Goal: Download file/media

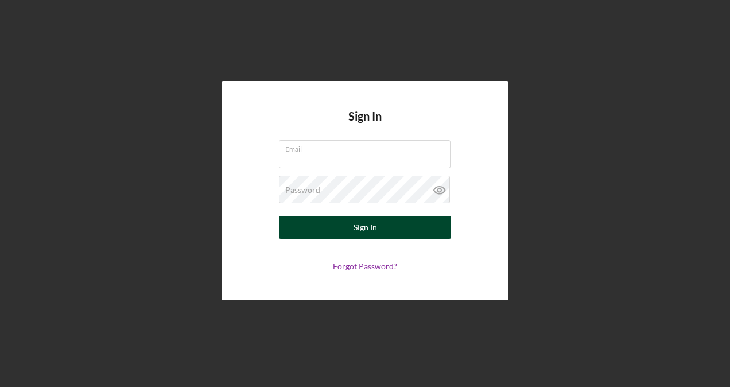
type input "[PERSON_NAME][EMAIL_ADDRESS][DOMAIN_NAME]"
click at [354, 229] on div "Sign In" at bounding box center [365, 227] width 24 height 23
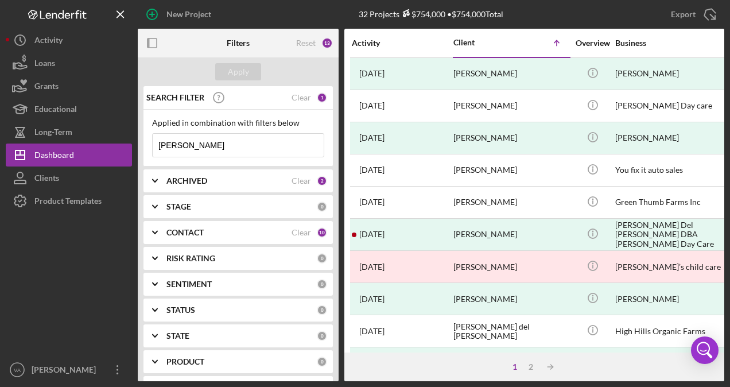
drag, startPoint x: 229, startPoint y: 151, endPoint x: 154, endPoint y: 124, distance: 80.0
click at [154, 124] on div "Applied in combination with filters below [PERSON_NAME] Icon/Menu Close" at bounding box center [238, 137] width 172 height 39
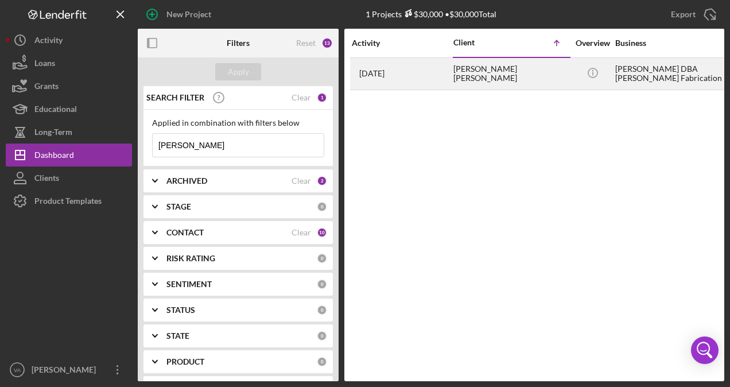
type input "[PERSON_NAME]"
click at [517, 72] on div "[PERSON_NAME] [PERSON_NAME]" at bounding box center [510, 74] width 115 height 30
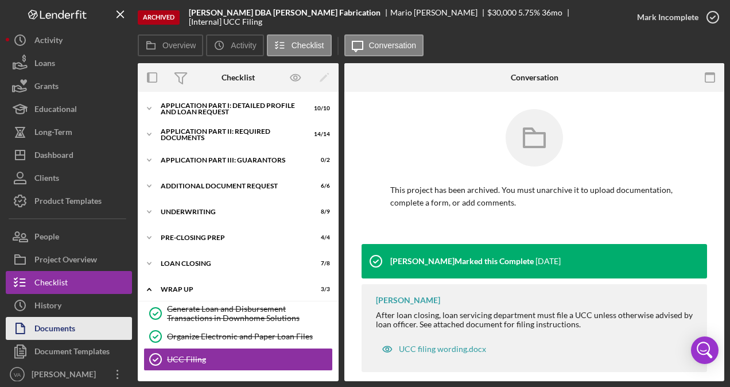
click at [60, 331] on div "Documents" at bounding box center [54, 330] width 41 height 26
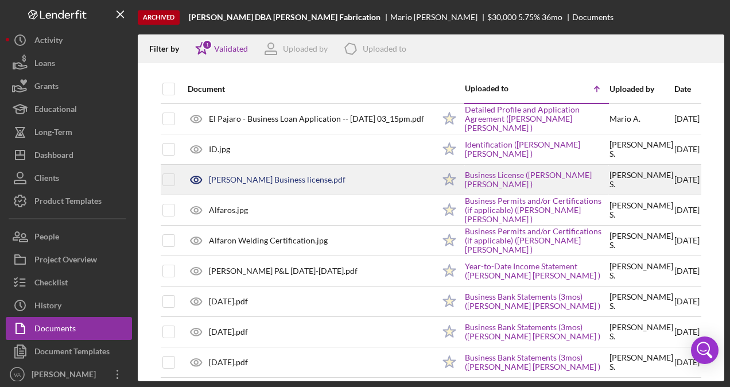
click at [306, 180] on div "[PERSON_NAME] Business license.pdf" at bounding box center [308, 179] width 252 height 29
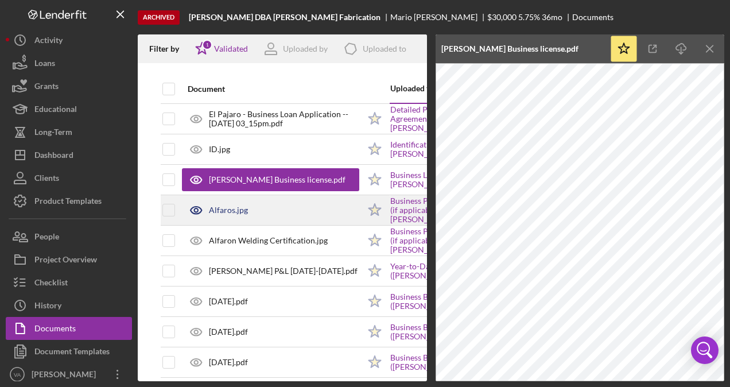
click at [298, 216] on div "Alfaros.jpg" at bounding box center [270, 210] width 177 height 29
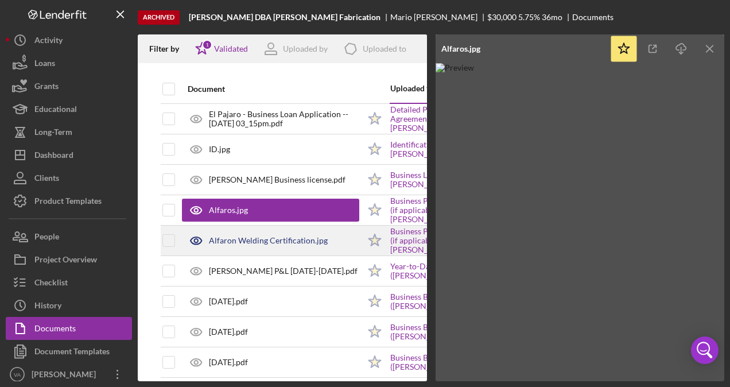
click at [277, 236] on div "Alfaron Welding Certification.jpg" at bounding box center [268, 240] width 119 height 9
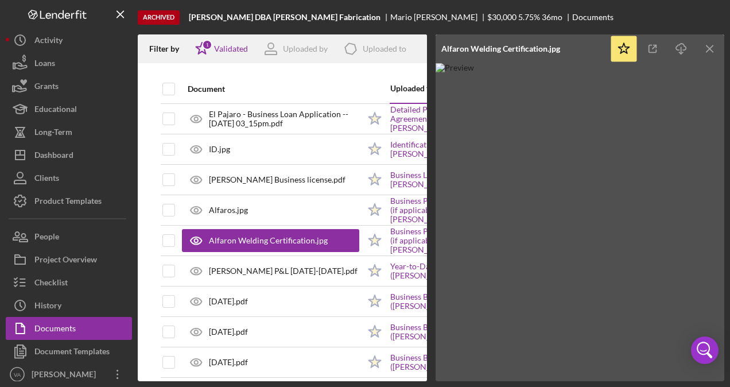
drag, startPoint x: 574, startPoint y: 168, endPoint x: 531, endPoint y: 201, distance: 54.4
click at [531, 201] on img at bounding box center [579, 222] width 289 height 318
drag, startPoint x: 612, startPoint y: 266, endPoint x: 532, endPoint y: 250, distance: 81.3
click at [532, 250] on img at bounding box center [579, 222] width 289 height 318
click at [536, 258] on img at bounding box center [579, 222] width 289 height 318
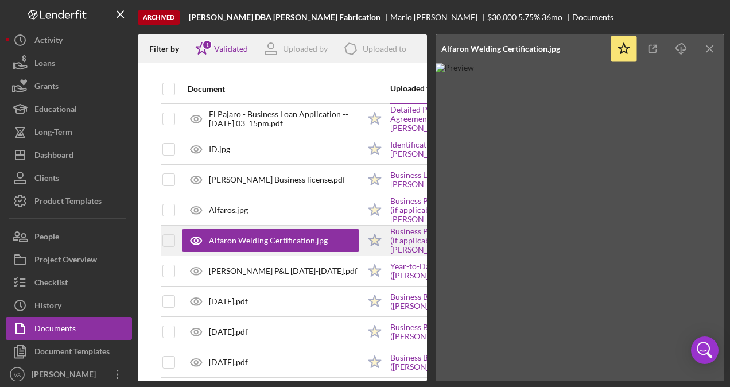
click at [282, 243] on div "Alfaron Welding Certification.jpg" at bounding box center [268, 240] width 119 height 9
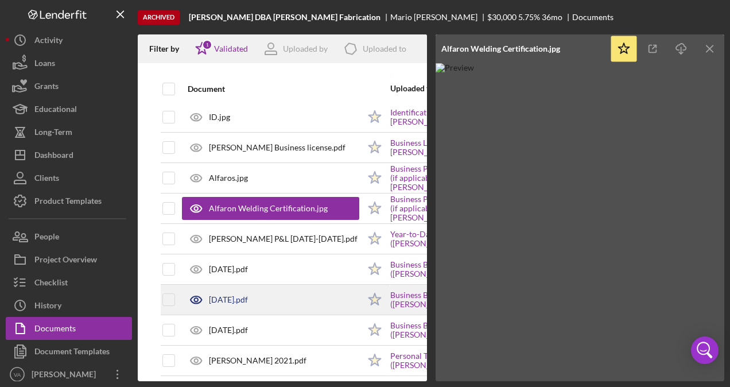
scroll to position [57, 0]
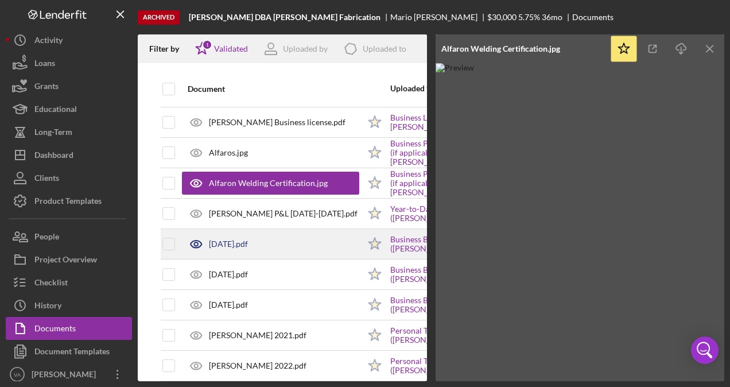
click at [282, 255] on div "[DATE].pdf" at bounding box center [270, 243] width 177 height 29
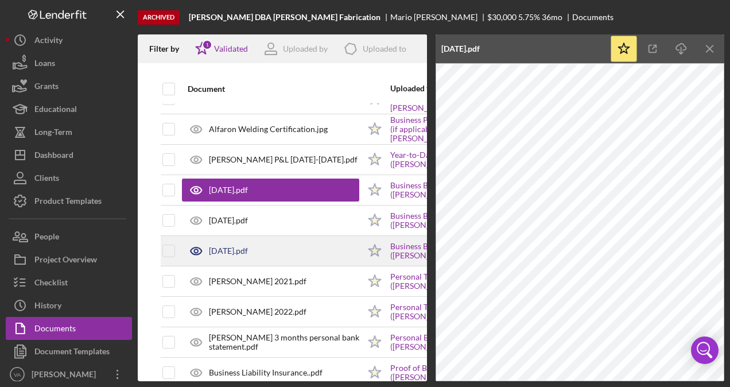
scroll to position [172, 0]
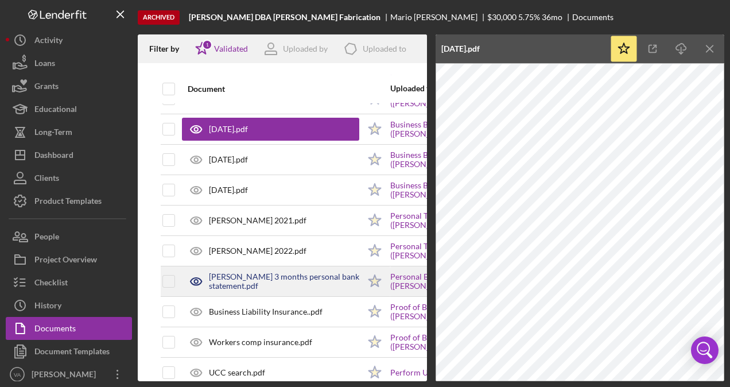
click at [286, 282] on div "[PERSON_NAME] 3 months personal bank statement.pdf" at bounding box center [284, 281] width 150 height 18
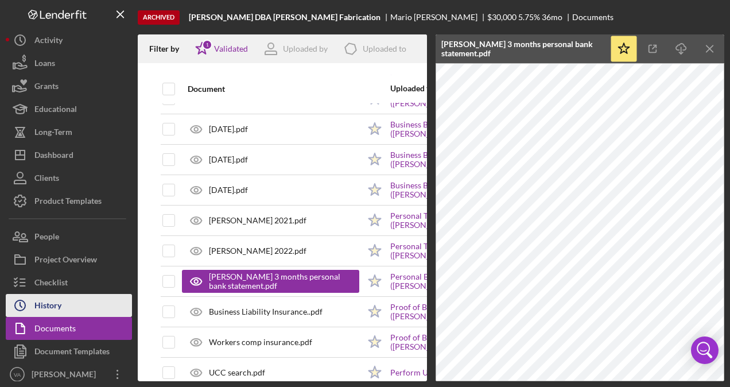
click at [72, 299] on button "Icon/History History" at bounding box center [69, 305] width 126 height 23
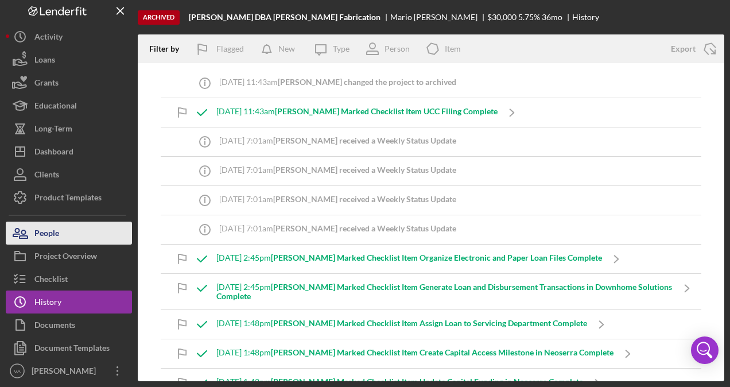
scroll to position [5, 0]
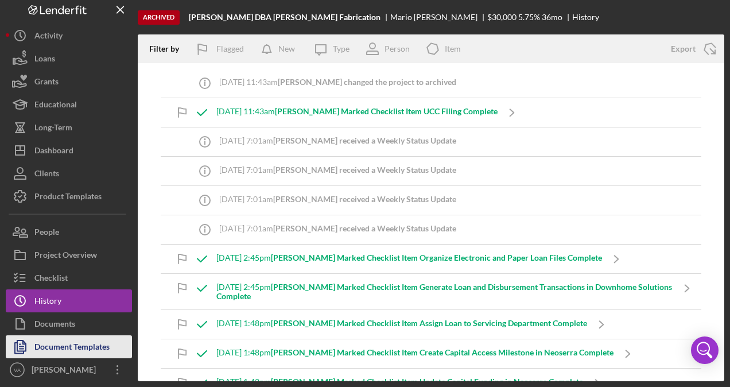
click at [57, 343] on div "Document Templates" at bounding box center [71, 348] width 75 height 26
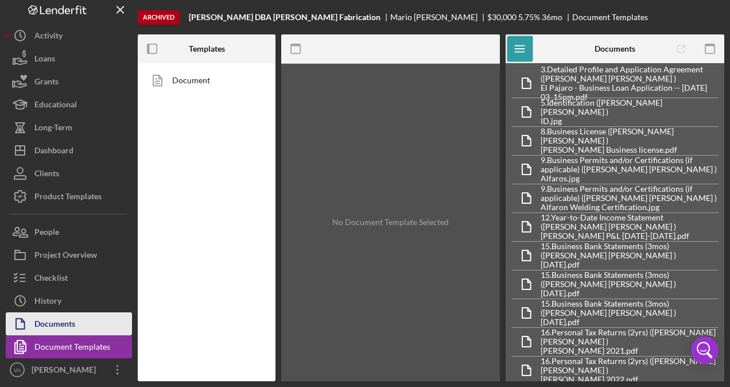
click at [64, 328] on div "Documents" at bounding box center [54, 325] width 41 height 26
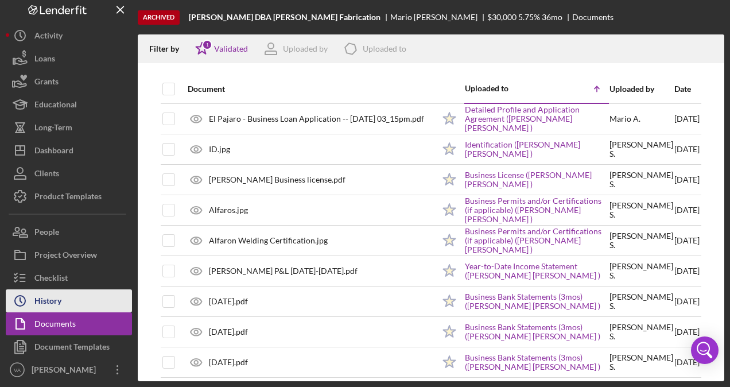
click at [68, 306] on button "Icon/History History" at bounding box center [69, 300] width 126 height 23
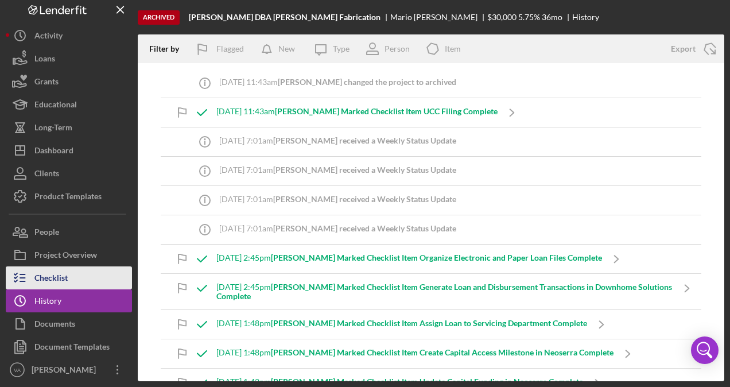
click at [72, 288] on button "Checklist" at bounding box center [69, 277] width 126 height 23
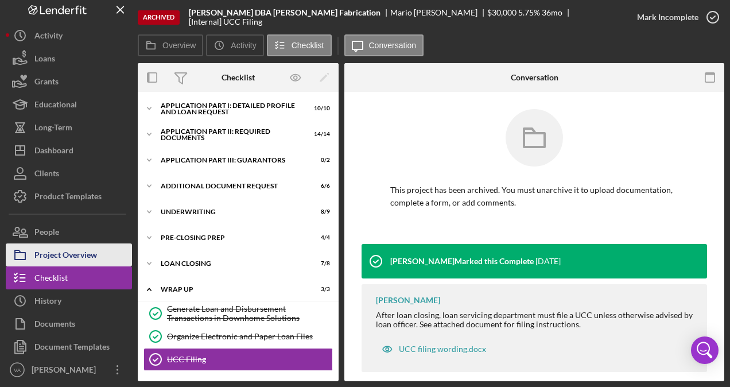
click at [70, 256] on div "Project Overview" at bounding box center [65, 256] width 63 height 26
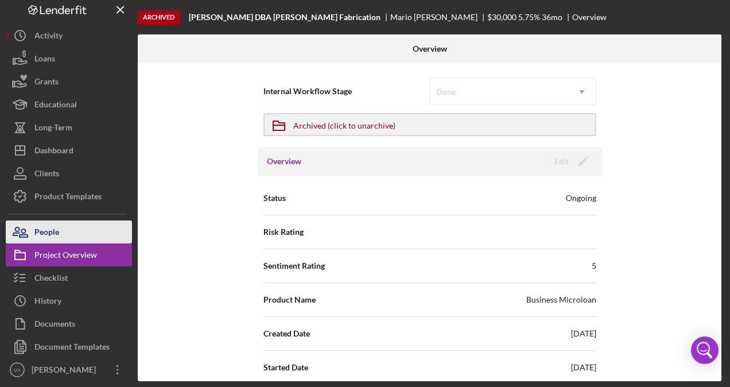
click at [68, 235] on button "People" at bounding box center [69, 231] width 126 height 23
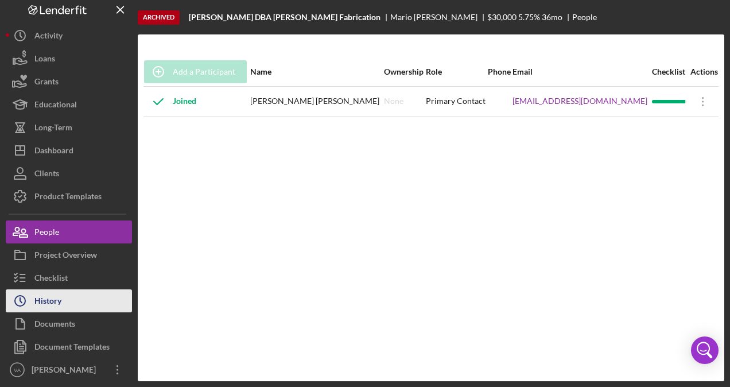
click at [69, 295] on button "Icon/History History" at bounding box center [69, 300] width 126 height 23
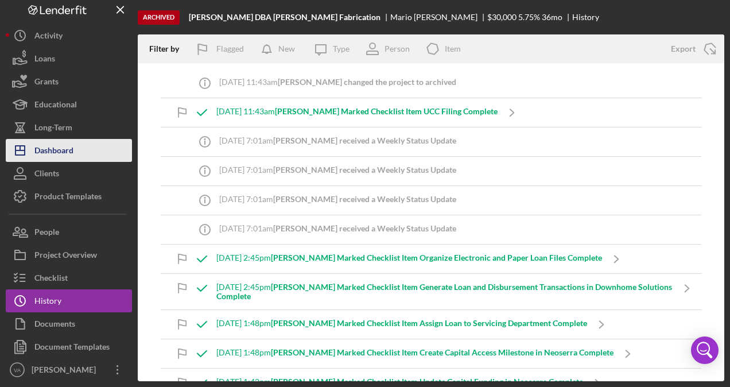
click at [71, 153] on div "Dashboard" at bounding box center [53, 152] width 39 height 26
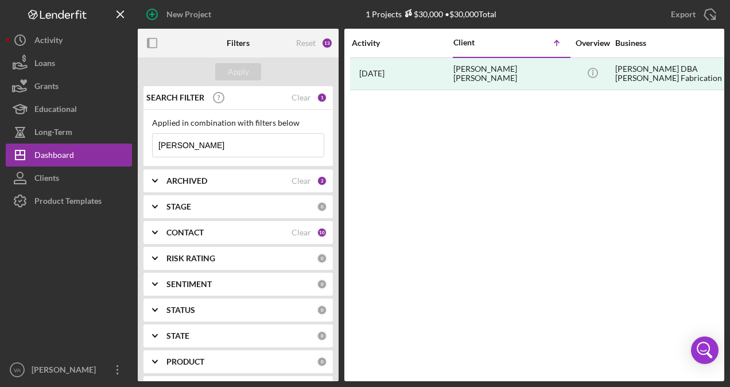
click at [204, 145] on input "[PERSON_NAME]" at bounding box center [238, 145] width 171 height 23
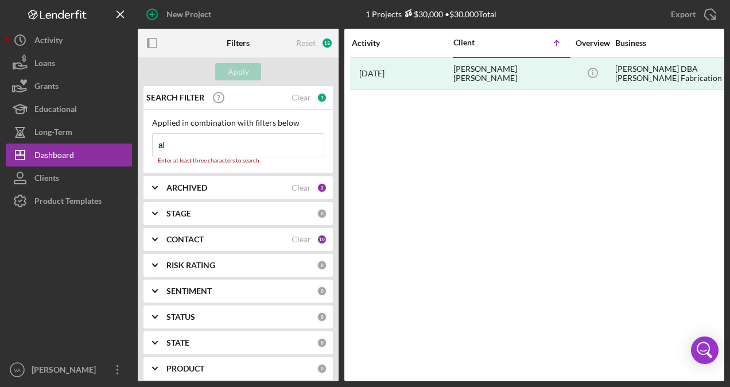
type input "a"
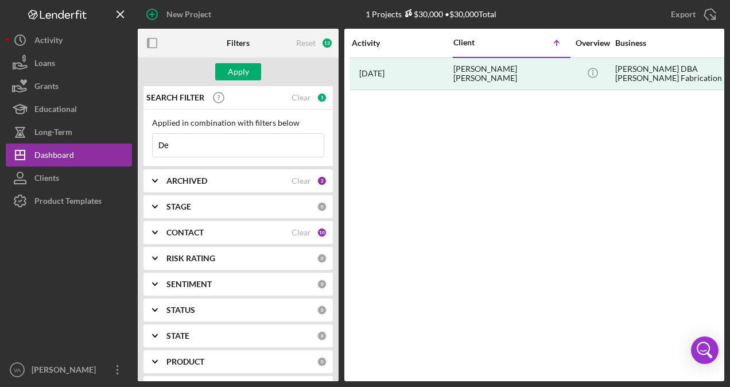
type input "D"
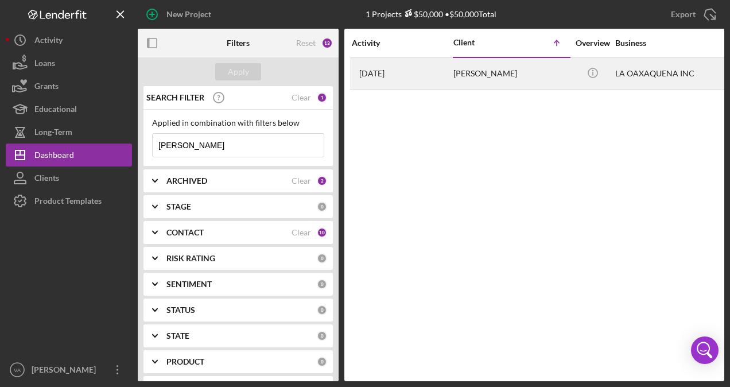
type input "[PERSON_NAME]"
click at [505, 73] on div "[PERSON_NAME]" at bounding box center [510, 74] width 115 height 30
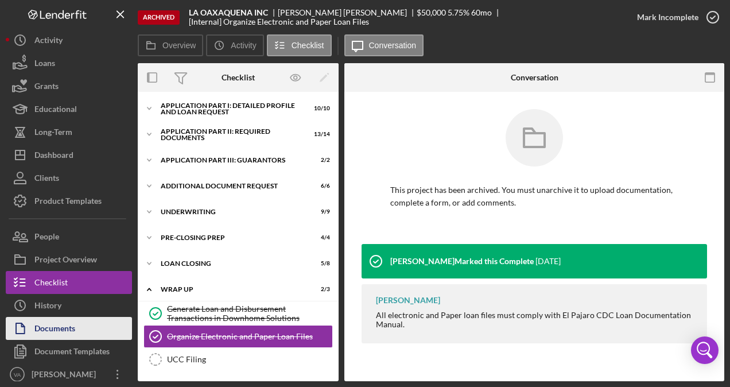
click at [89, 335] on button "Documents" at bounding box center [69, 328] width 126 height 23
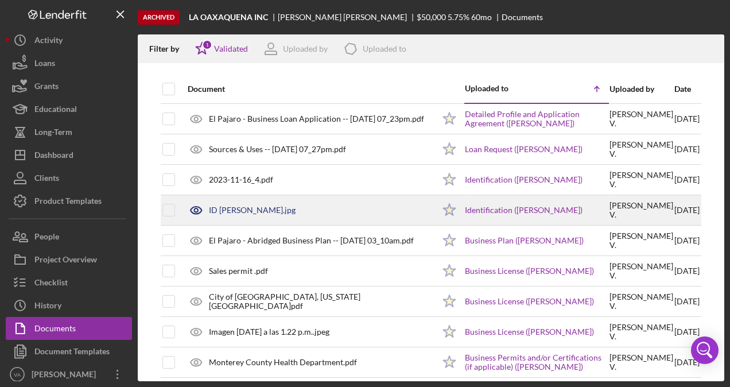
click at [310, 203] on div "ID [PERSON_NAME].jpg" at bounding box center [308, 210] width 252 height 29
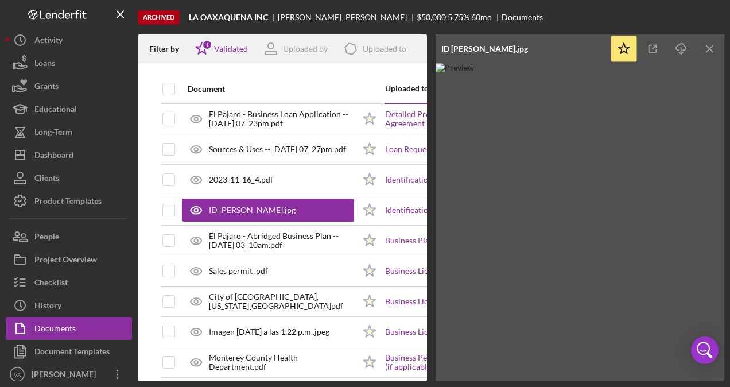
drag, startPoint x: 592, startPoint y: 186, endPoint x: 537, endPoint y: 225, distance: 67.0
click at [537, 225] on img at bounding box center [579, 222] width 289 height 318
click at [680, 56] on icon "Icon/Download" at bounding box center [681, 49] width 26 height 26
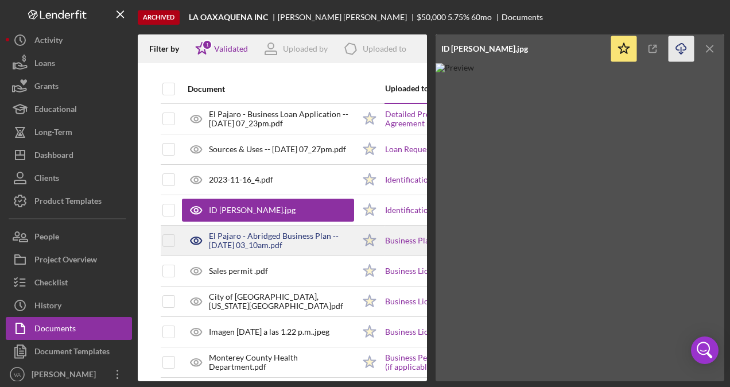
click at [260, 247] on div "El Pajaro - Abridged Business Plan -- [DATE] 03_10am.pdf" at bounding box center [281, 240] width 145 height 18
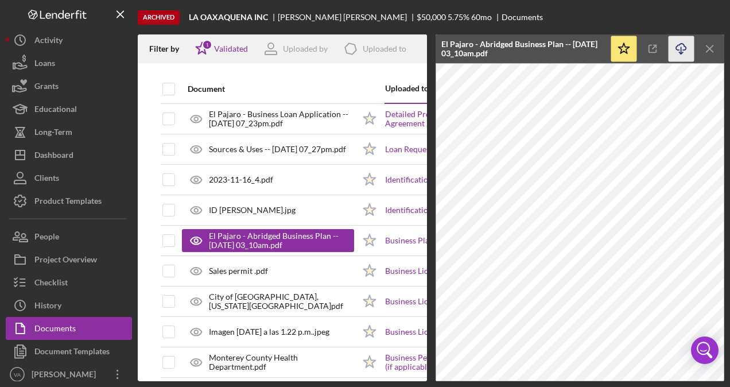
click at [677, 50] on icon "button" at bounding box center [681, 47] width 10 height 6
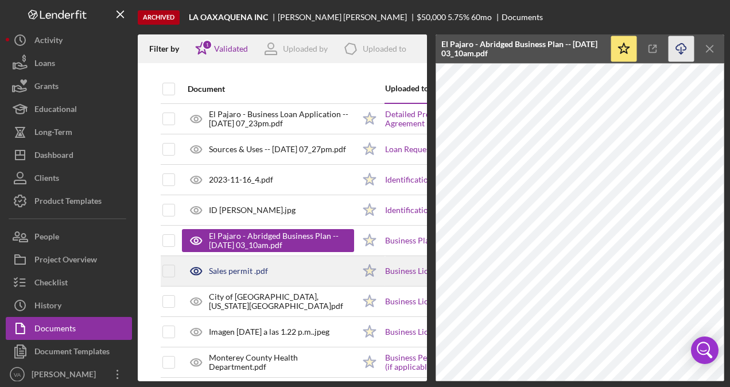
click at [283, 282] on div "Sales permit .pdf" at bounding box center [268, 270] width 172 height 29
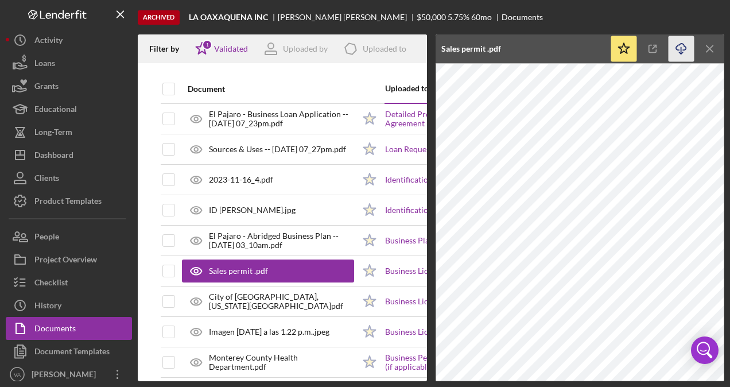
click at [681, 51] on icon "Icon/Download" at bounding box center [681, 49] width 26 height 26
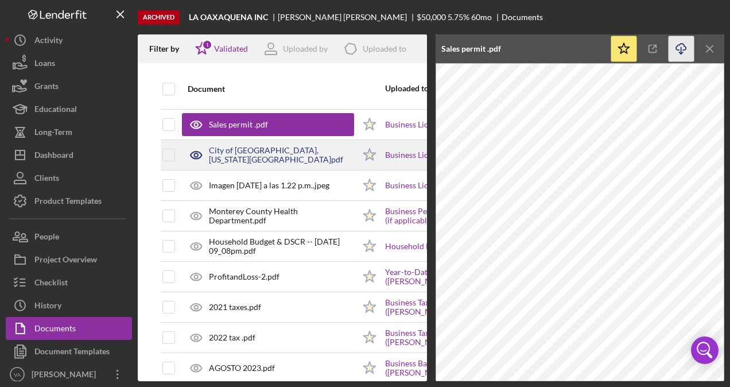
click at [329, 142] on div "City of [GEOGRAPHIC_DATA], [US_STATE][GEOGRAPHIC_DATA]pdf" at bounding box center [268, 155] width 172 height 29
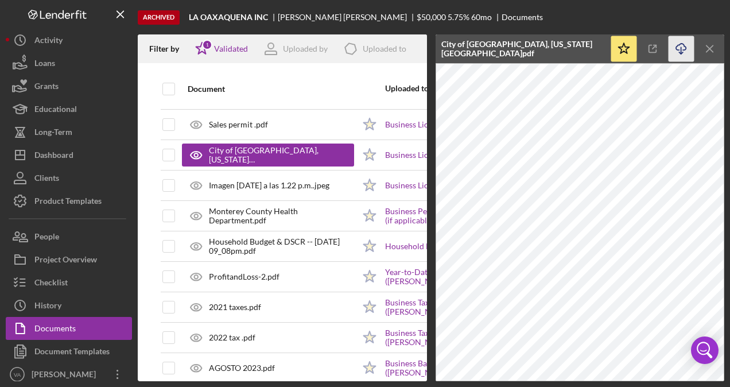
click at [681, 46] on icon "Icon/Download" at bounding box center [681, 49] width 26 height 26
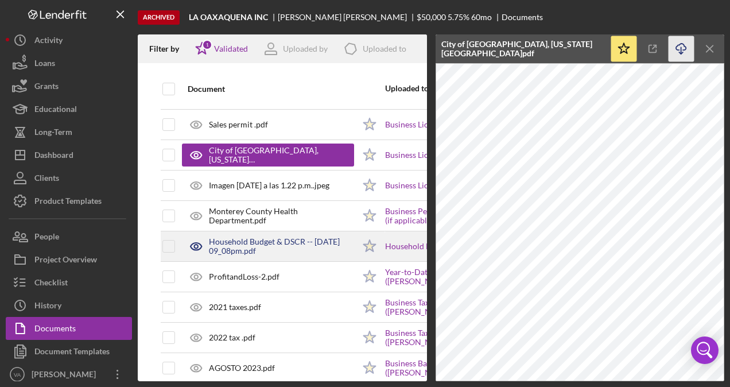
scroll to position [244, 0]
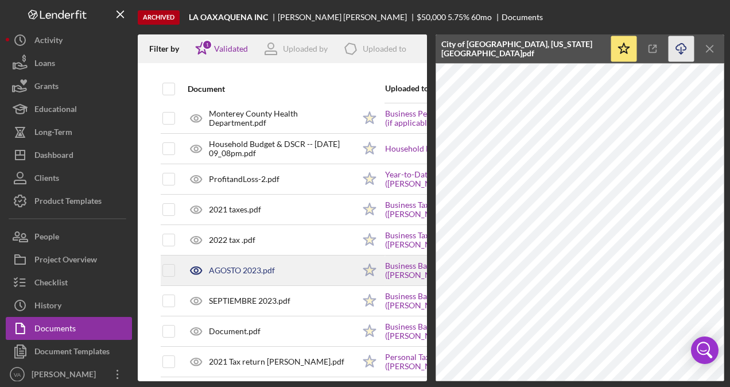
click at [281, 264] on div "AGOSTO 2023.pdf" at bounding box center [268, 270] width 172 height 29
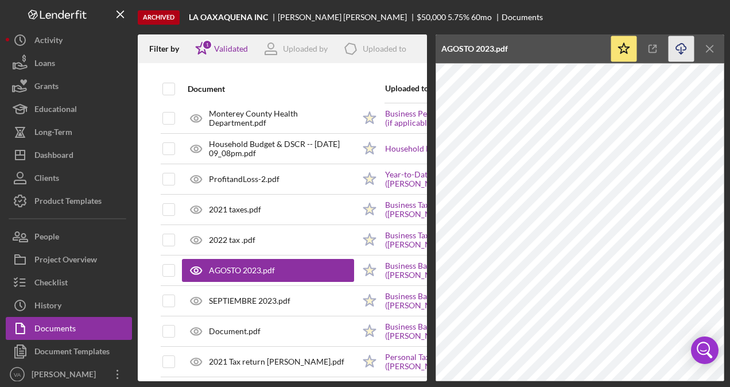
click at [685, 46] on icon "button" at bounding box center [681, 47] width 10 height 6
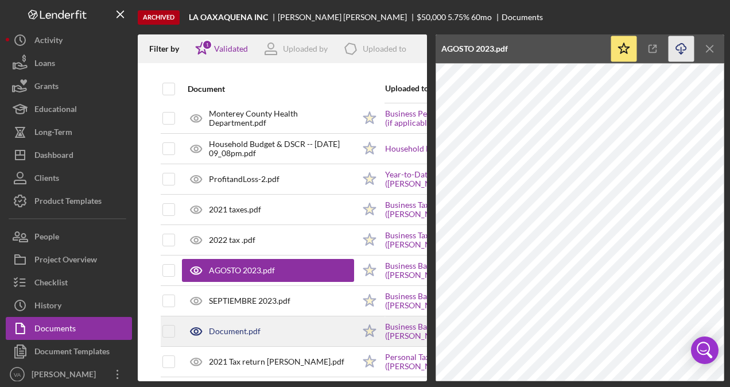
drag, startPoint x: 271, startPoint y: 315, endPoint x: 244, endPoint y: 337, distance: 34.7
click at [244, 337] on div "Document.pdf" at bounding box center [268, 331] width 172 height 29
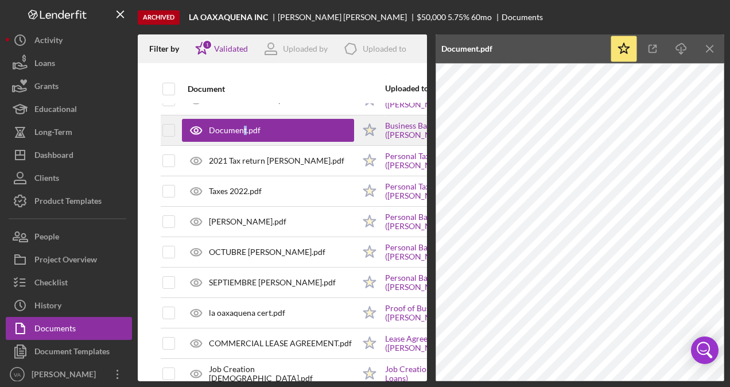
scroll to position [468, 0]
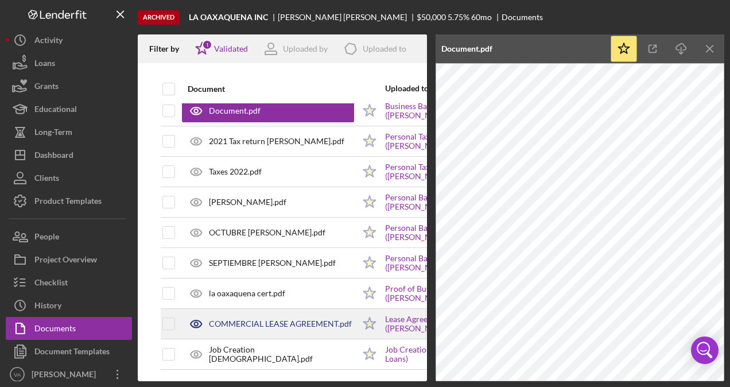
drag, startPoint x: 244, startPoint y: 337, endPoint x: 223, endPoint y: 314, distance: 30.9
click at [223, 319] on div "COMMERCIAL LEASE AGREEMENT.pdf" at bounding box center [280, 323] width 143 height 9
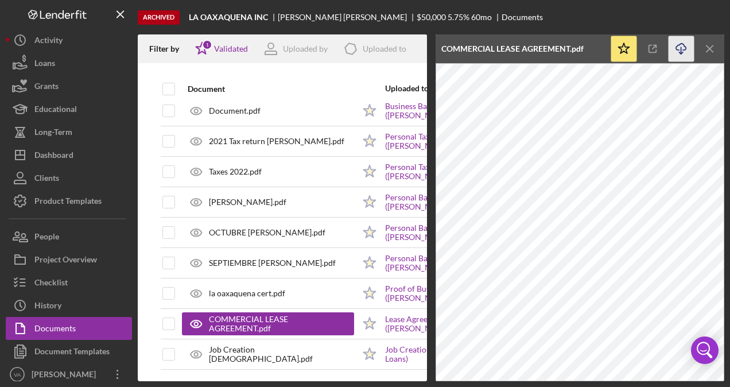
click at [676, 50] on icon "Icon/Download" at bounding box center [681, 49] width 26 height 26
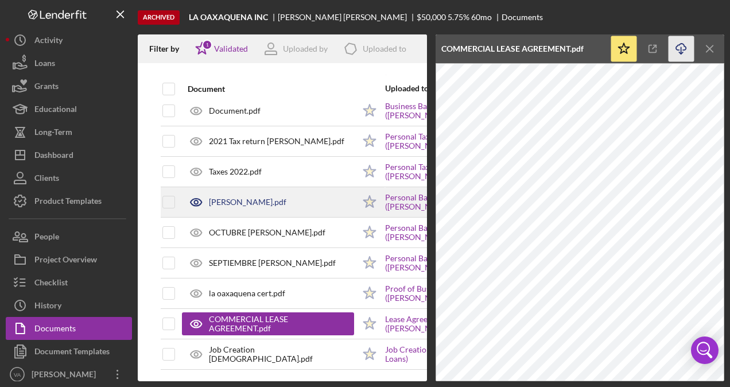
click at [276, 206] on div "[PERSON_NAME].pdf" at bounding box center [268, 202] width 172 height 29
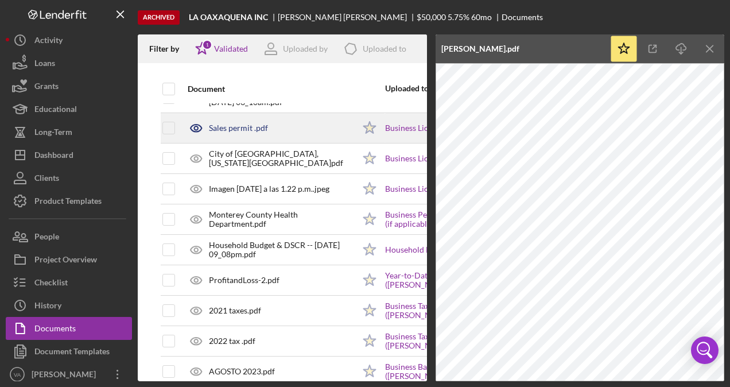
scroll to position [143, 0]
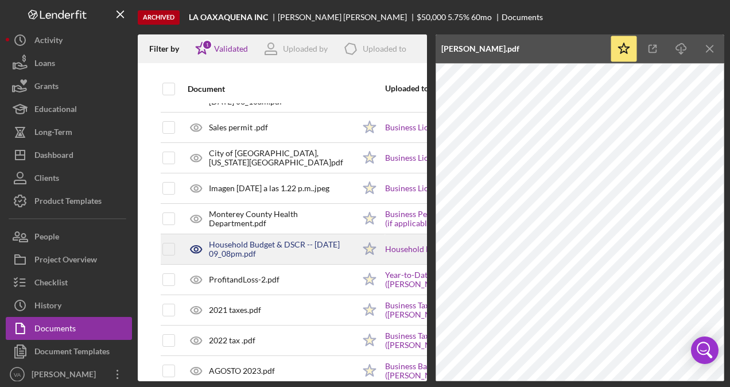
click at [283, 259] on div "Household Budget & DSCR -- [DATE] 09_08pm.pdf" at bounding box center [268, 249] width 172 height 29
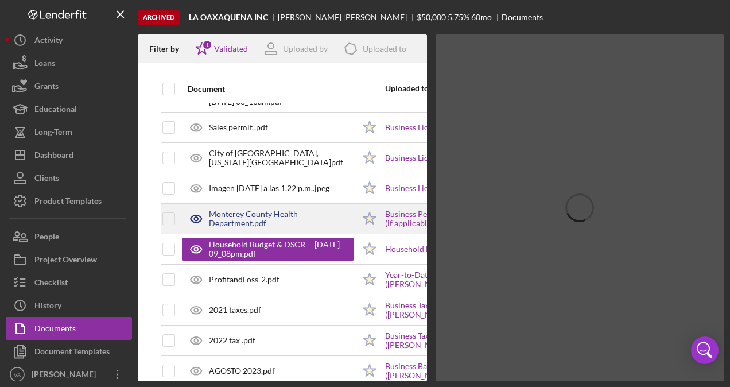
click at [274, 213] on div "Monterey County Health Department.pdf" at bounding box center [281, 218] width 145 height 18
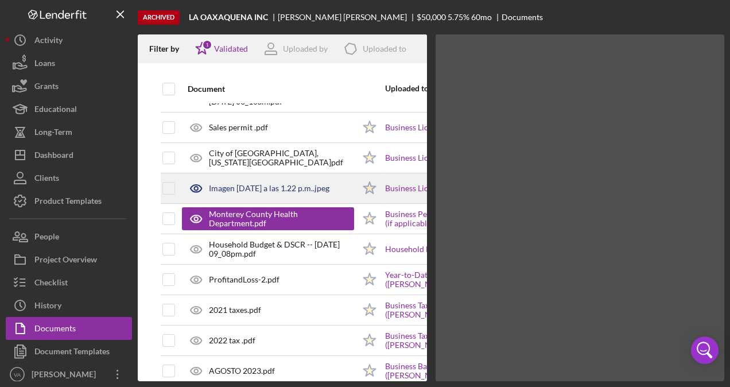
click at [280, 177] on div "Imagen [DATE] a las 1.22 p.m..jpeg" at bounding box center [268, 188] width 172 height 29
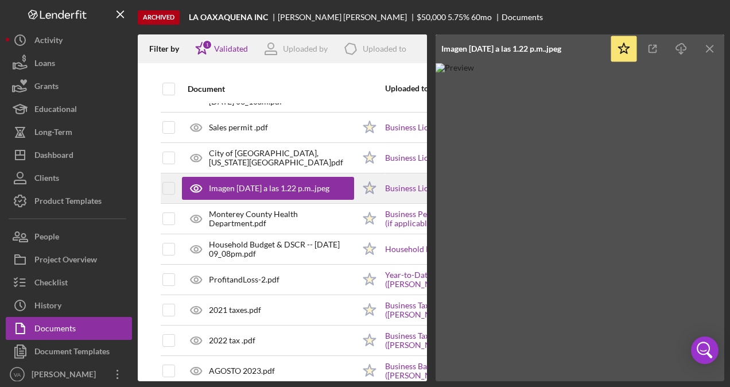
scroll to position [123, 0]
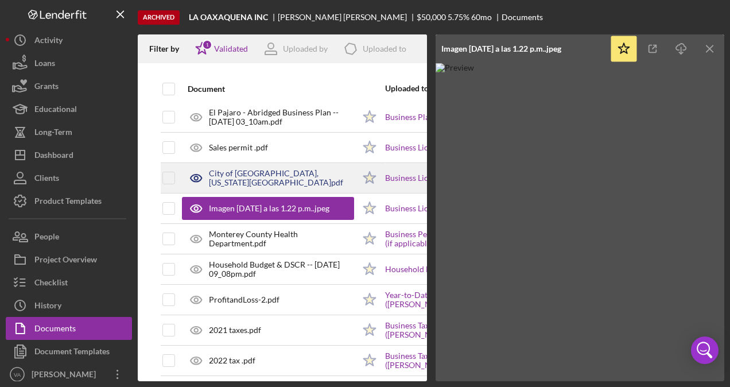
click at [278, 172] on div "City of [GEOGRAPHIC_DATA], [US_STATE][GEOGRAPHIC_DATA]pdf" at bounding box center [281, 178] width 145 height 18
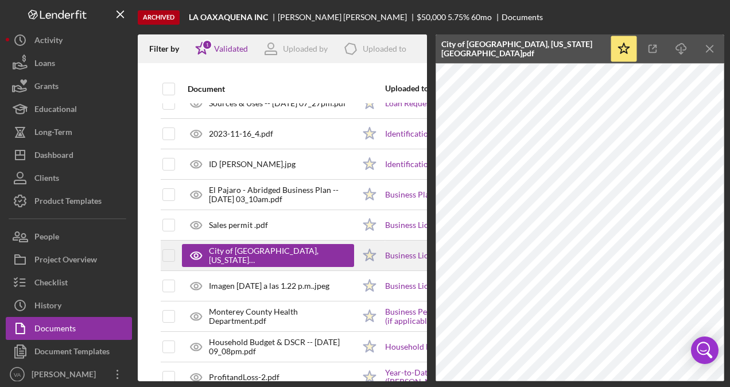
scroll to position [0, 0]
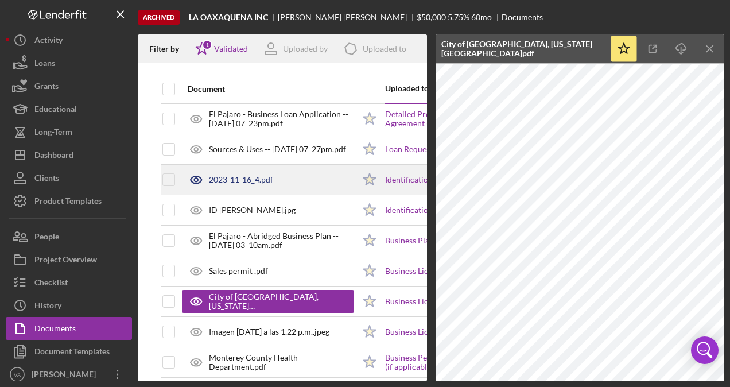
click at [279, 181] on div "2023-11-16_4.pdf" at bounding box center [268, 179] width 172 height 29
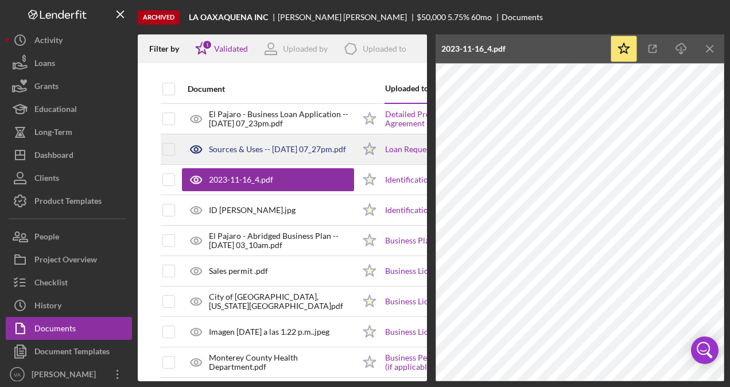
click at [282, 150] on div "Sources & Uses -- [DATE] 07_27pm.pdf" at bounding box center [277, 149] width 137 height 9
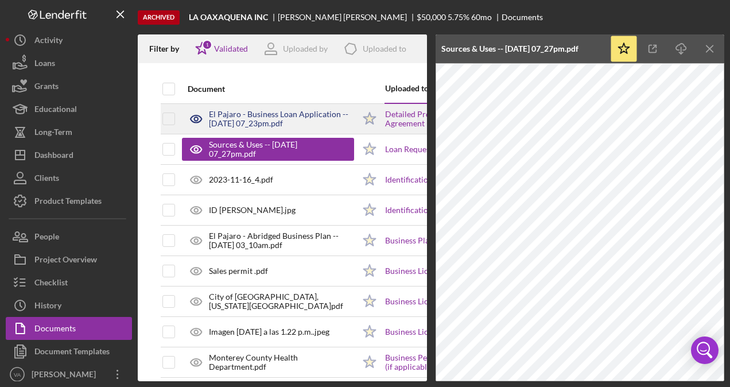
click at [278, 130] on div "El Pajaro - Business Loan Application -- [DATE] 07_23pm.pdf" at bounding box center [268, 118] width 172 height 29
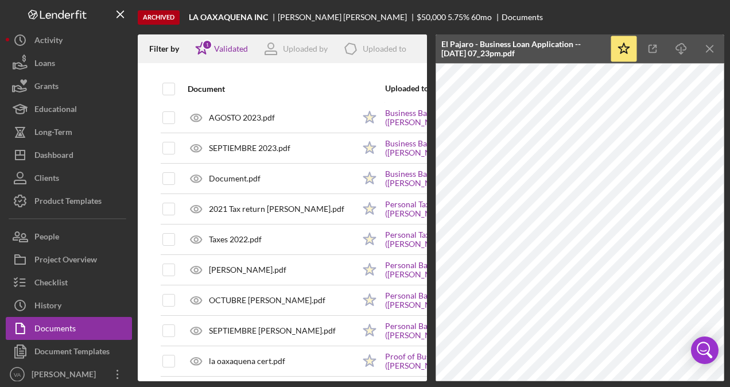
scroll to position [468, 0]
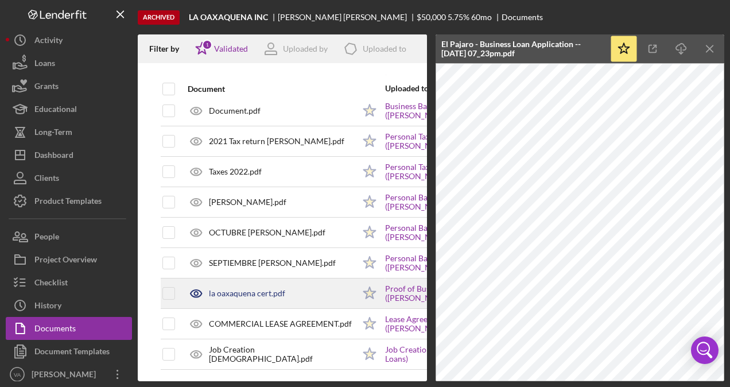
click at [246, 289] on div "la oaxaquena cert.pdf" at bounding box center [247, 293] width 76 height 9
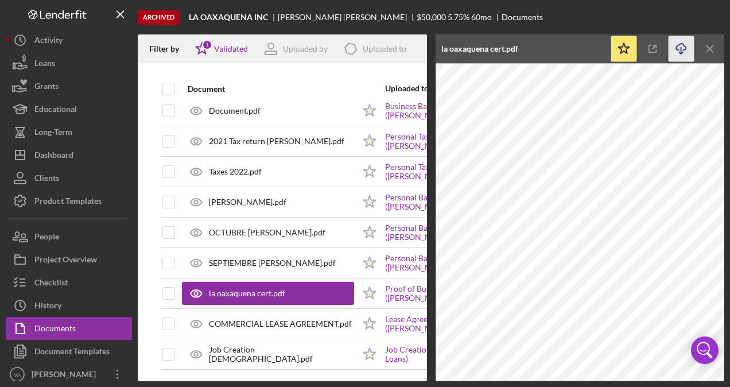
click at [683, 54] on icon "Icon/Download" at bounding box center [681, 49] width 26 height 26
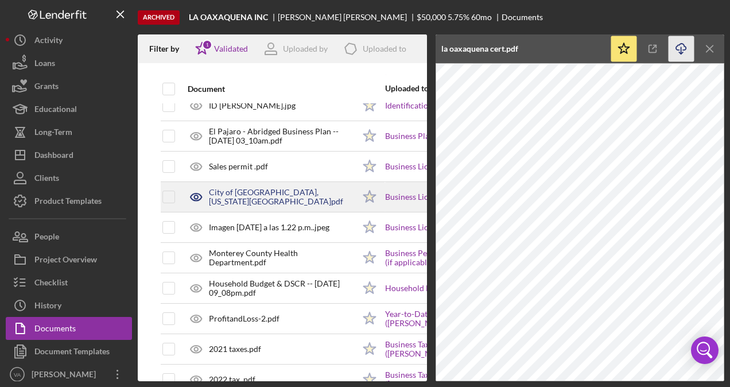
scroll to position [0, 0]
